Goal: Check status

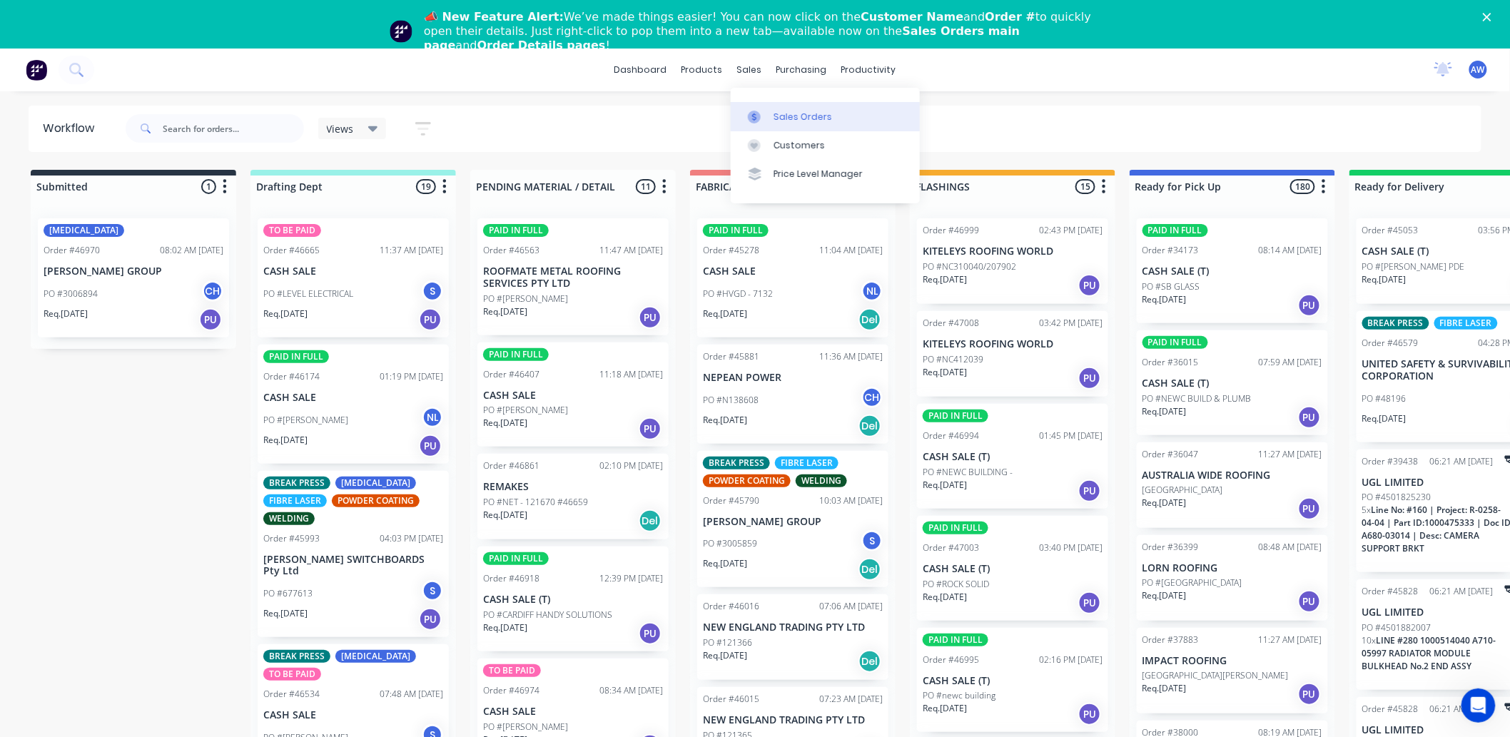
click at [772, 110] on link "Sales Orders" at bounding box center [825, 116] width 189 height 29
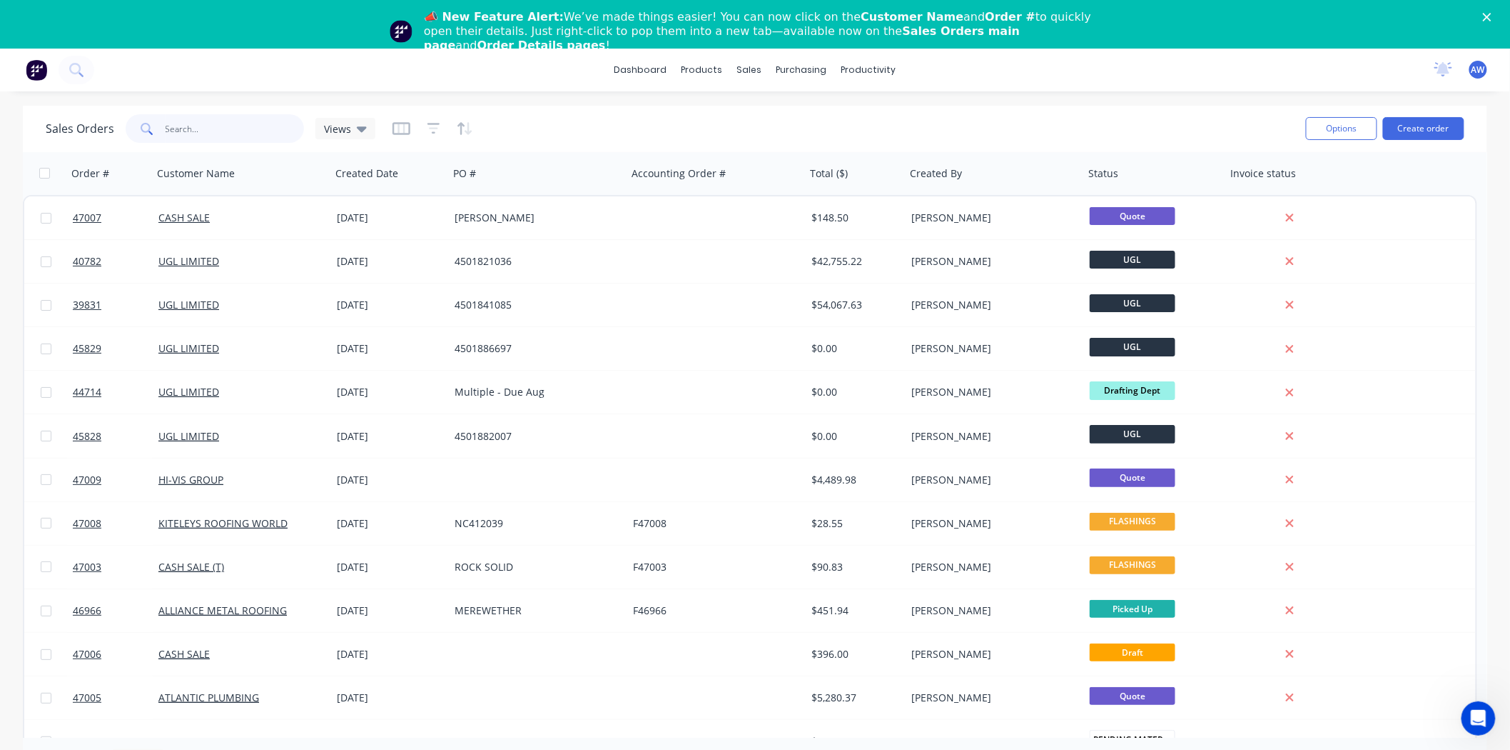
click at [233, 134] on input "text" at bounding box center [235, 128] width 139 height 29
type input "46853"
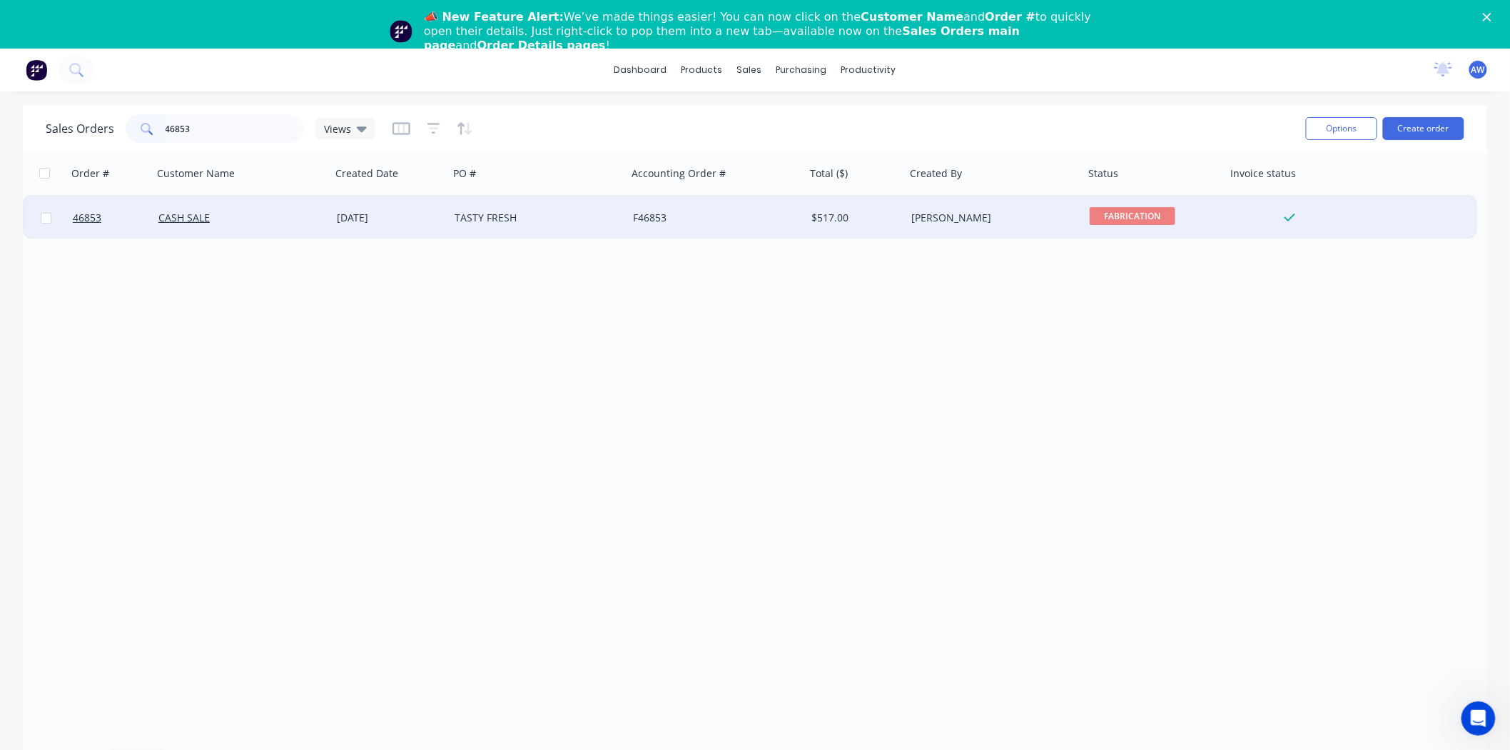
click at [284, 226] on div "CASH SALE" at bounding box center [242, 217] width 178 height 43
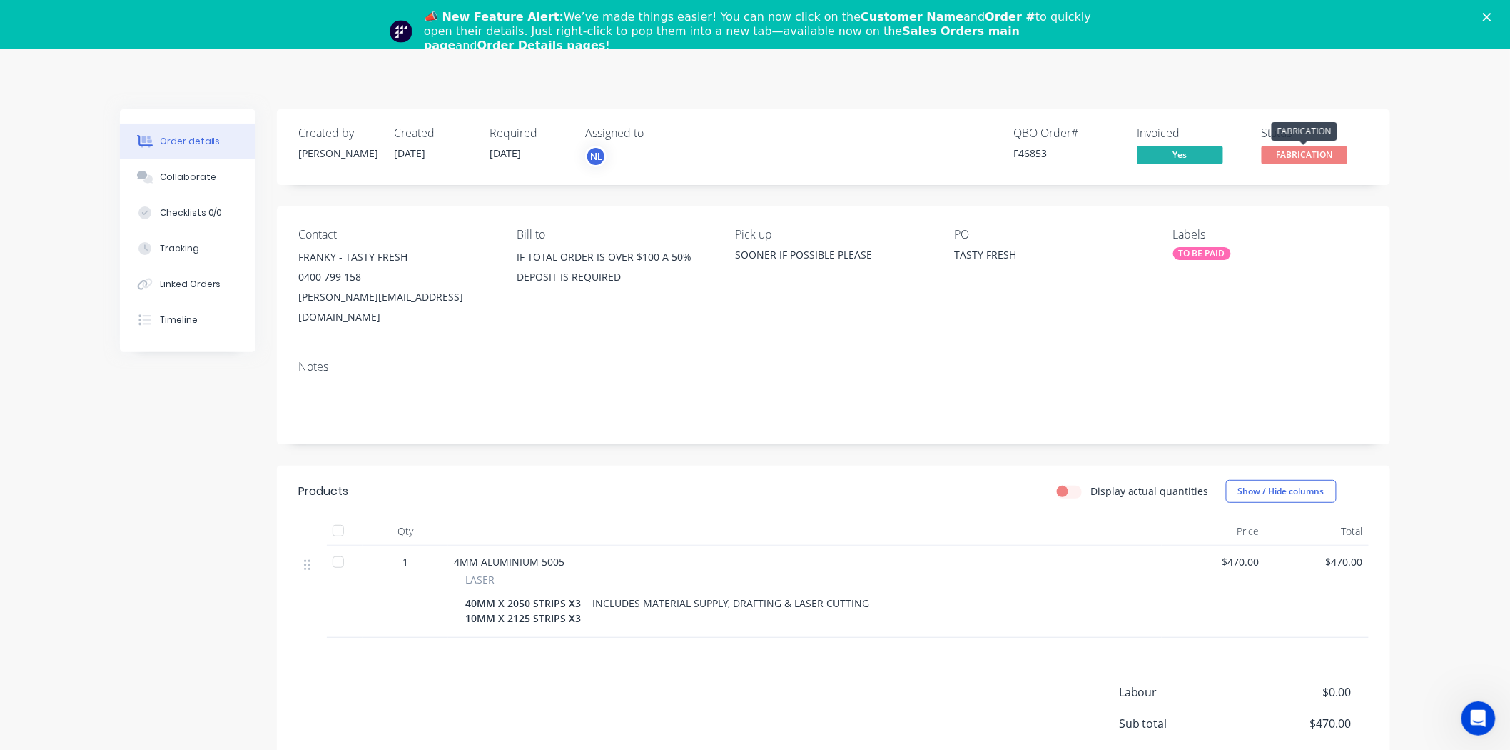
click at [1306, 151] on span "FABRICATION" at bounding box center [1305, 155] width 86 height 18
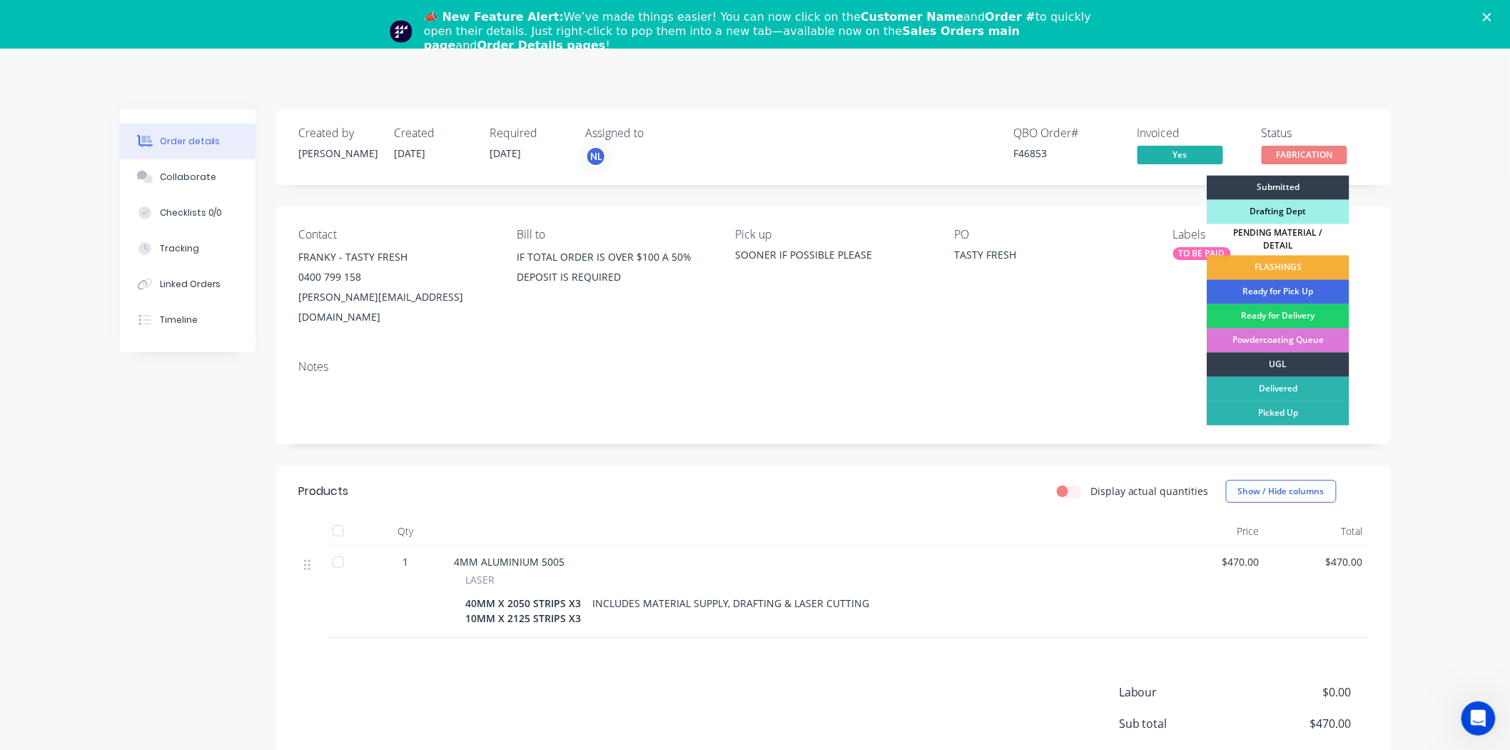
click at [1301, 281] on div "Ready for Pick Up" at bounding box center [1278, 292] width 143 height 24
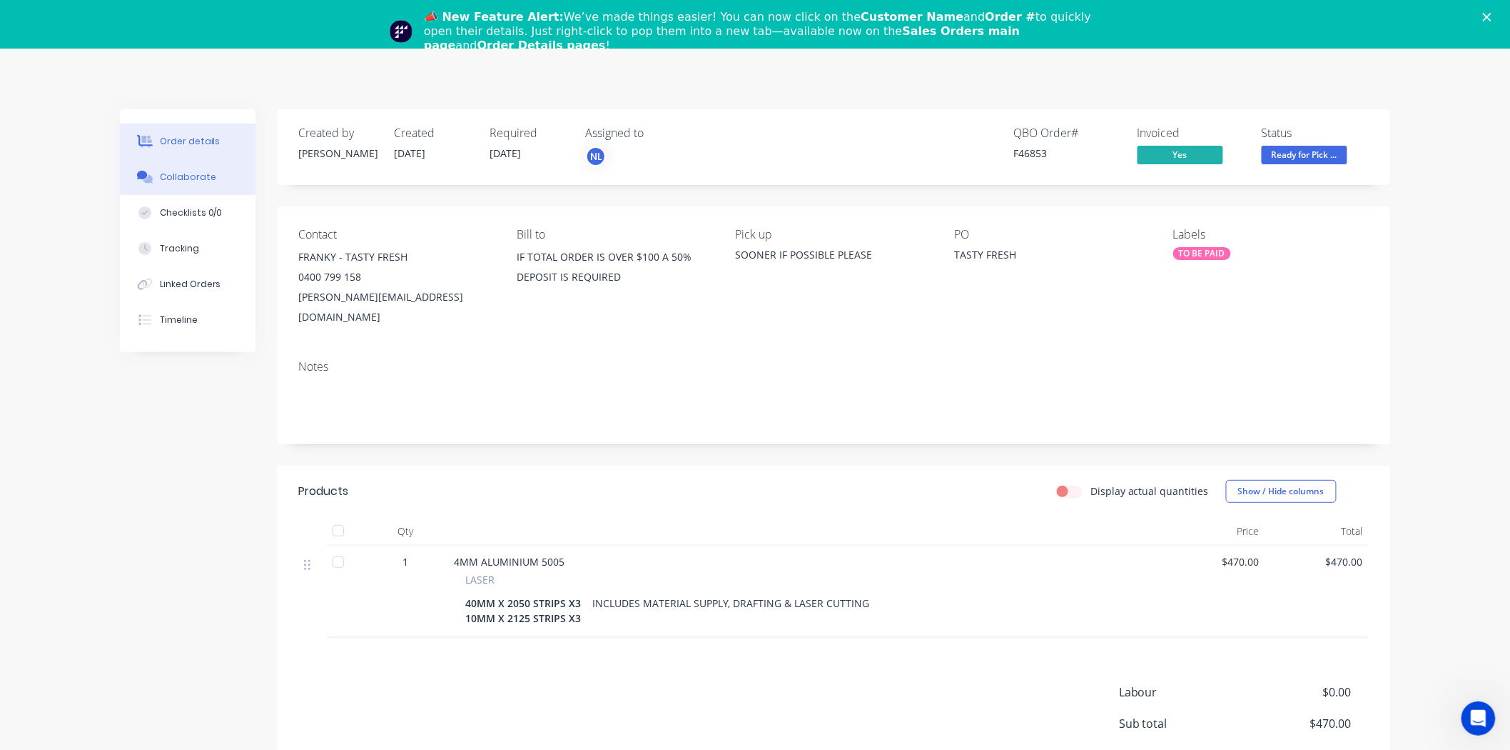
click at [189, 183] on button "Collaborate" at bounding box center [188, 177] width 136 height 36
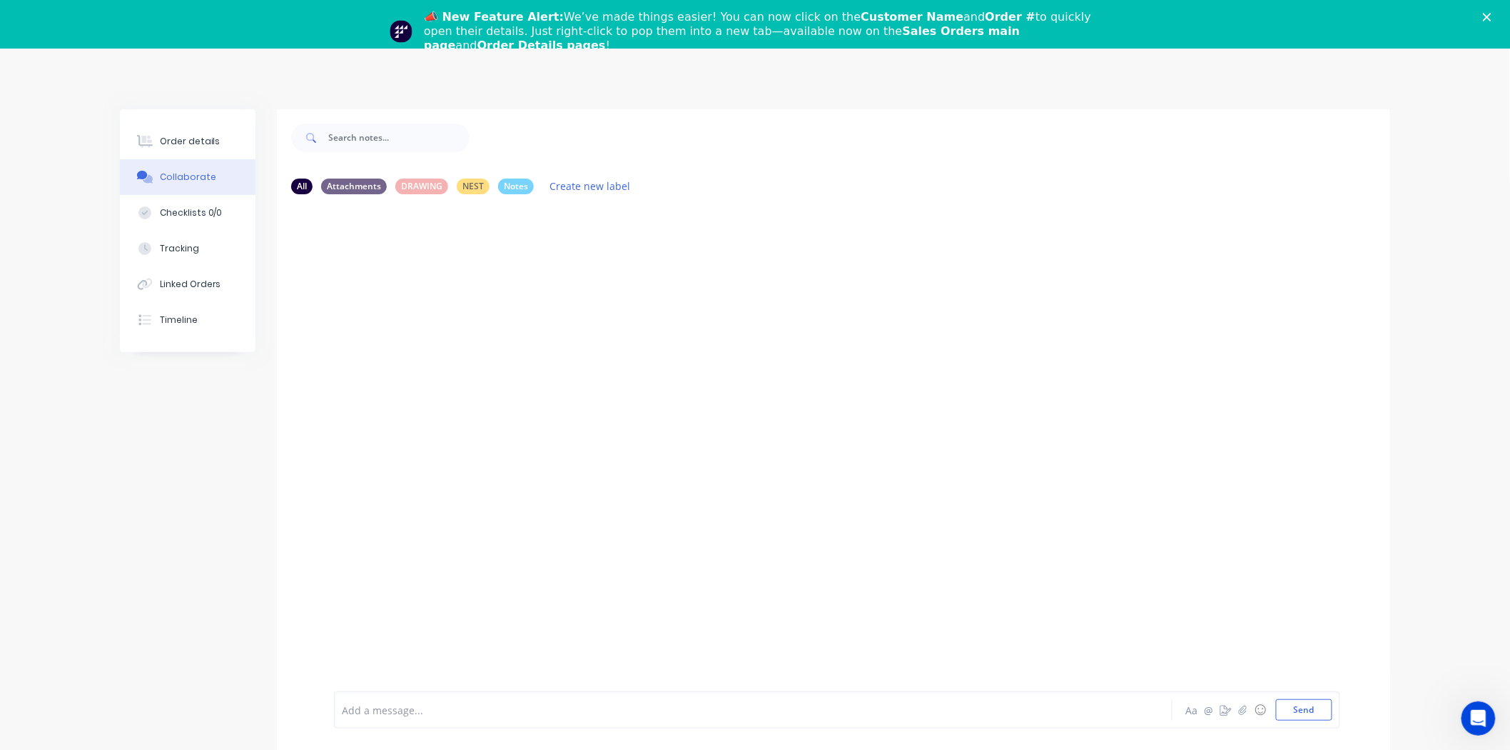
click at [501, 715] on div at bounding box center [714, 709] width 742 height 15
click at [1492, 17] on polygon "Close" at bounding box center [1487, 17] width 9 height 9
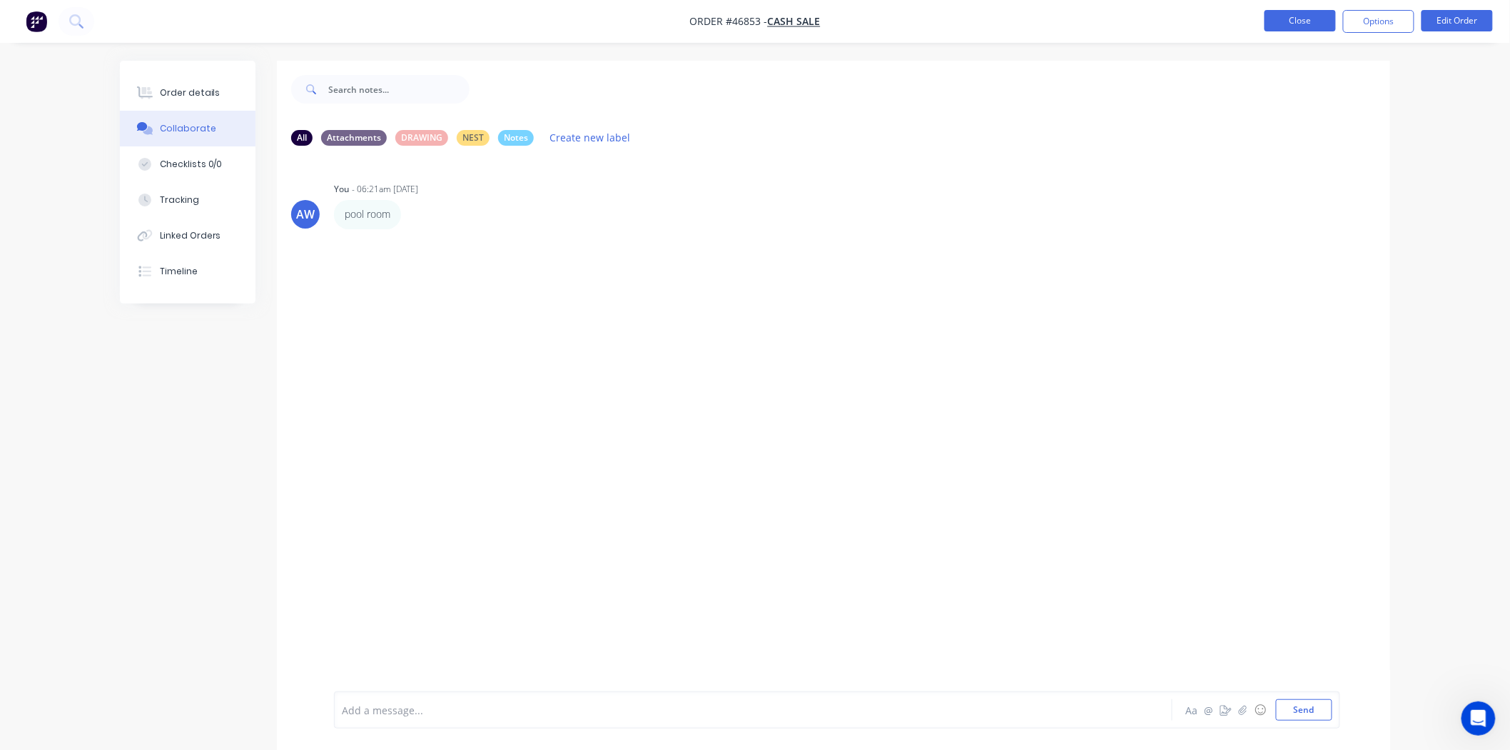
click at [1311, 19] on button "Close" at bounding box center [1300, 20] width 71 height 21
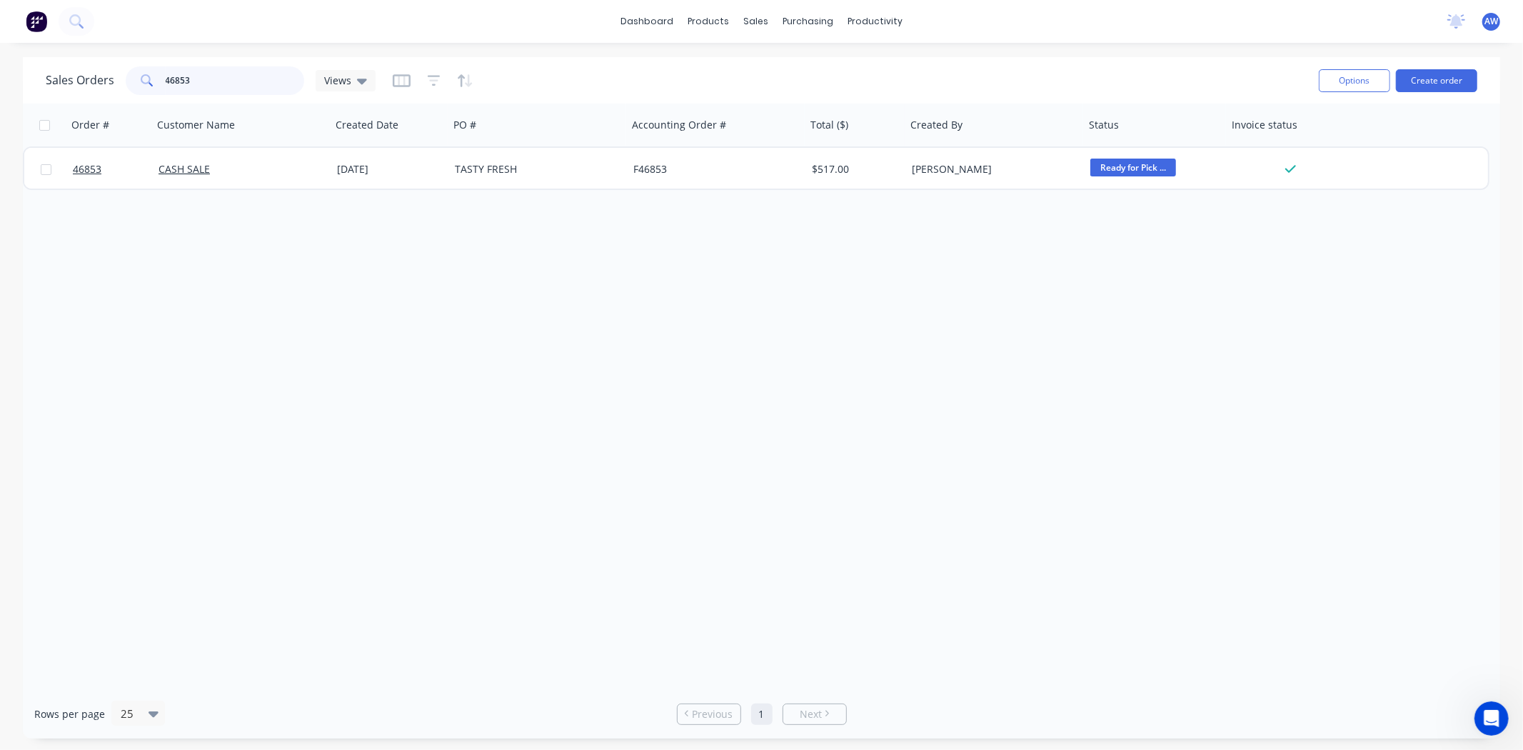
drag, startPoint x: 230, startPoint y: 76, endPoint x: 0, endPoint y: 76, distance: 229.9
click at [0, 76] on div "Sales Orders 46853 Views Options Create order Order # Customer Name Created Dat…" at bounding box center [761, 397] width 1523 height 681
type input "46930"
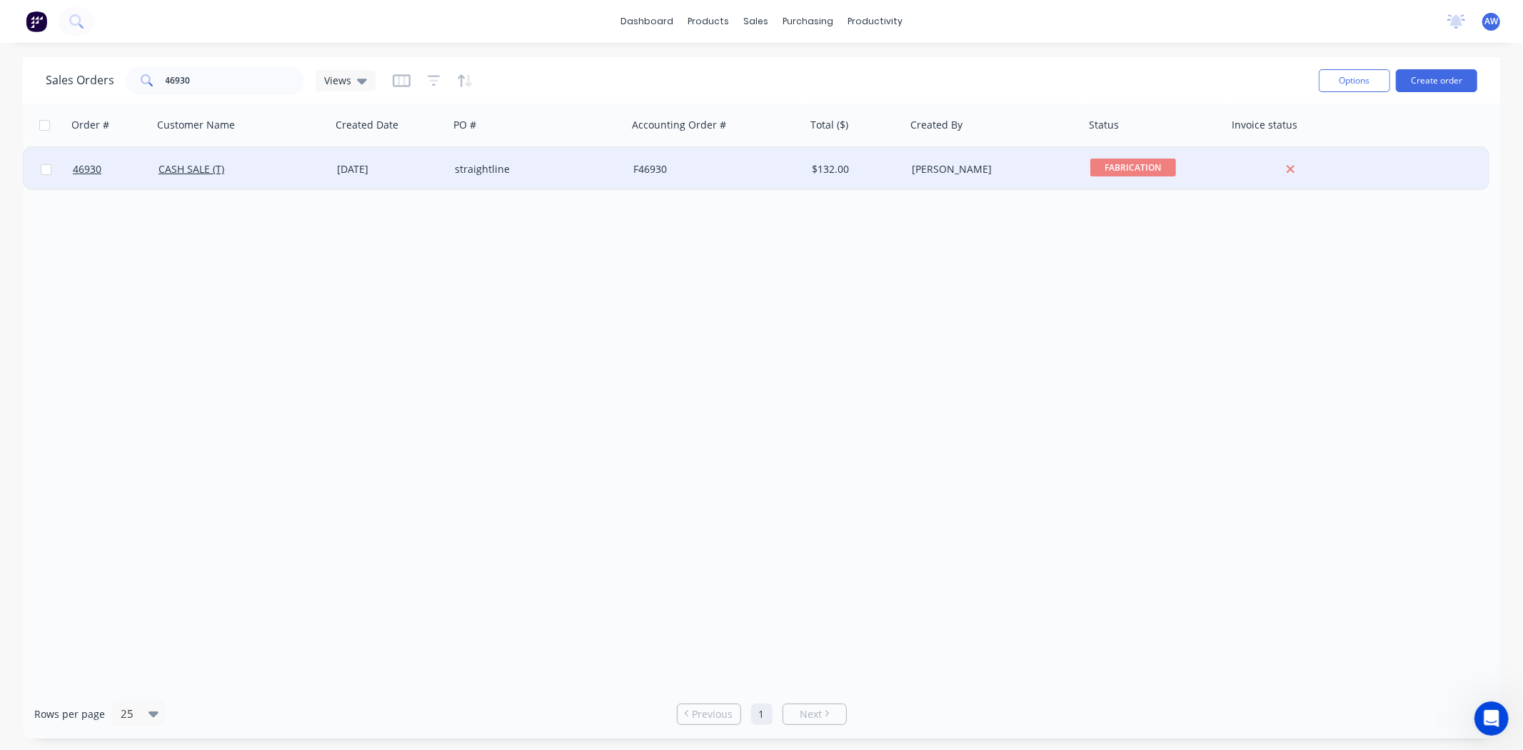
click at [233, 177] on div "CASH SALE (T)" at bounding box center [242, 169] width 178 height 43
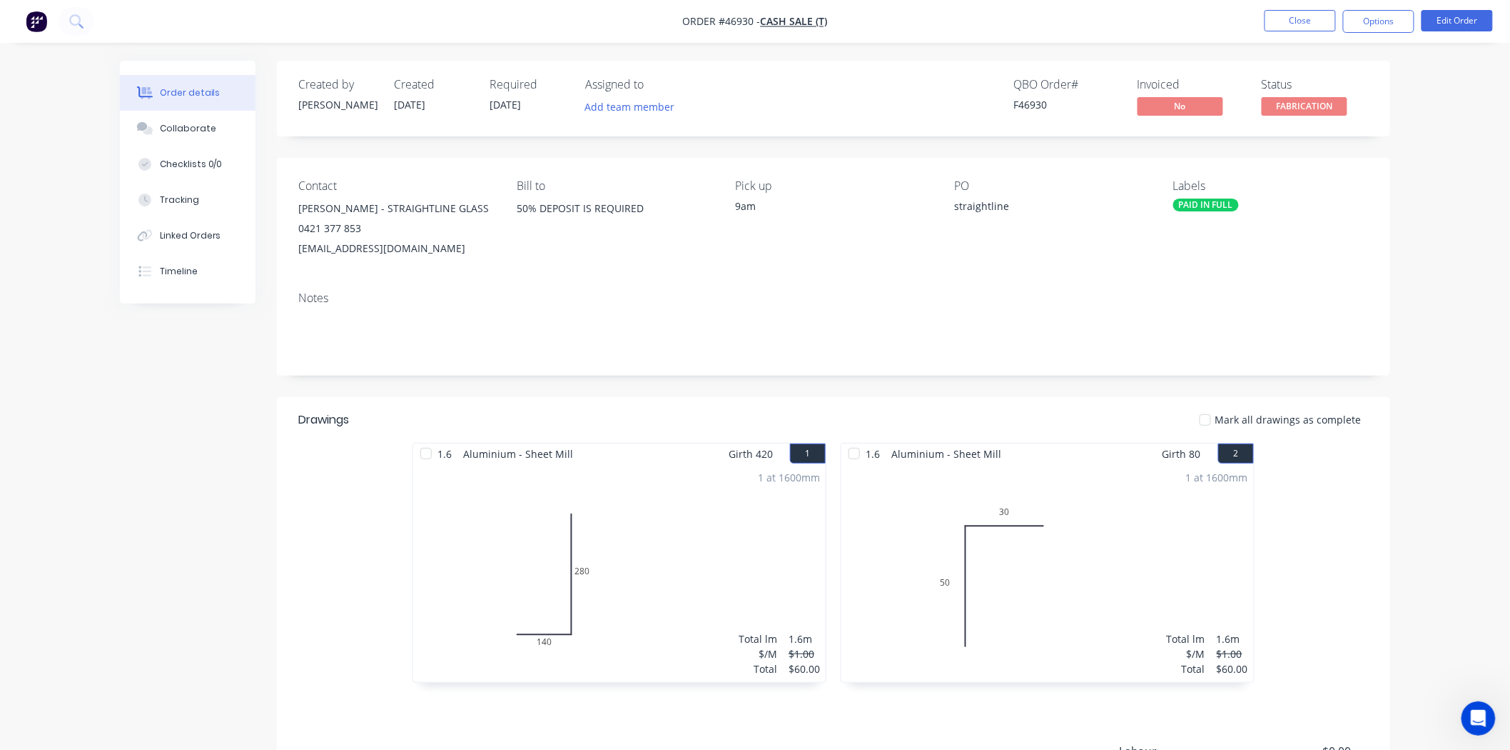
click at [1332, 91] on div "Status FABRICATION" at bounding box center [1315, 98] width 107 height 41
click at [1328, 99] on span "FABRICATION" at bounding box center [1305, 106] width 86 height 18
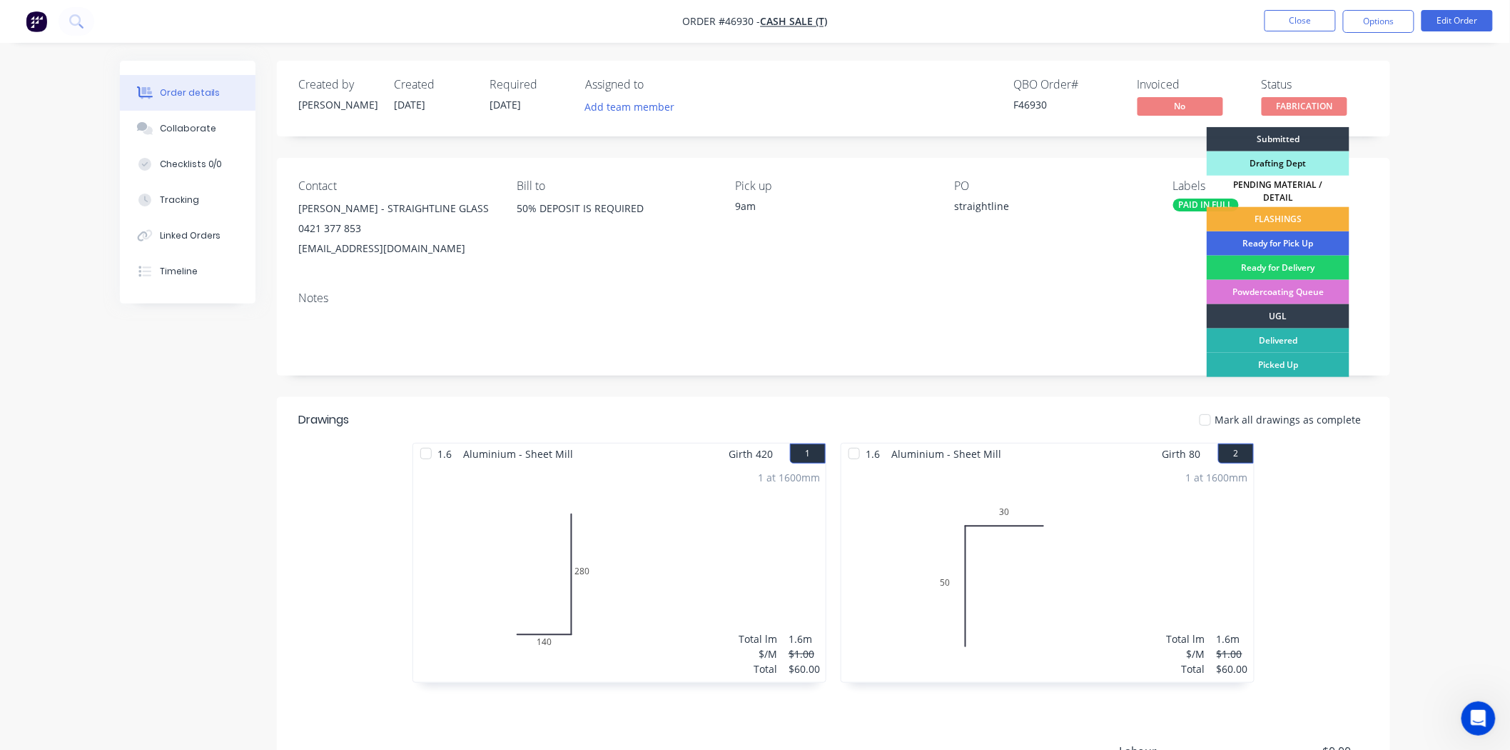
click at [1286, 231] on div "Ready for Pick Up" at bounding box center [1278, 243] width 143 height 24
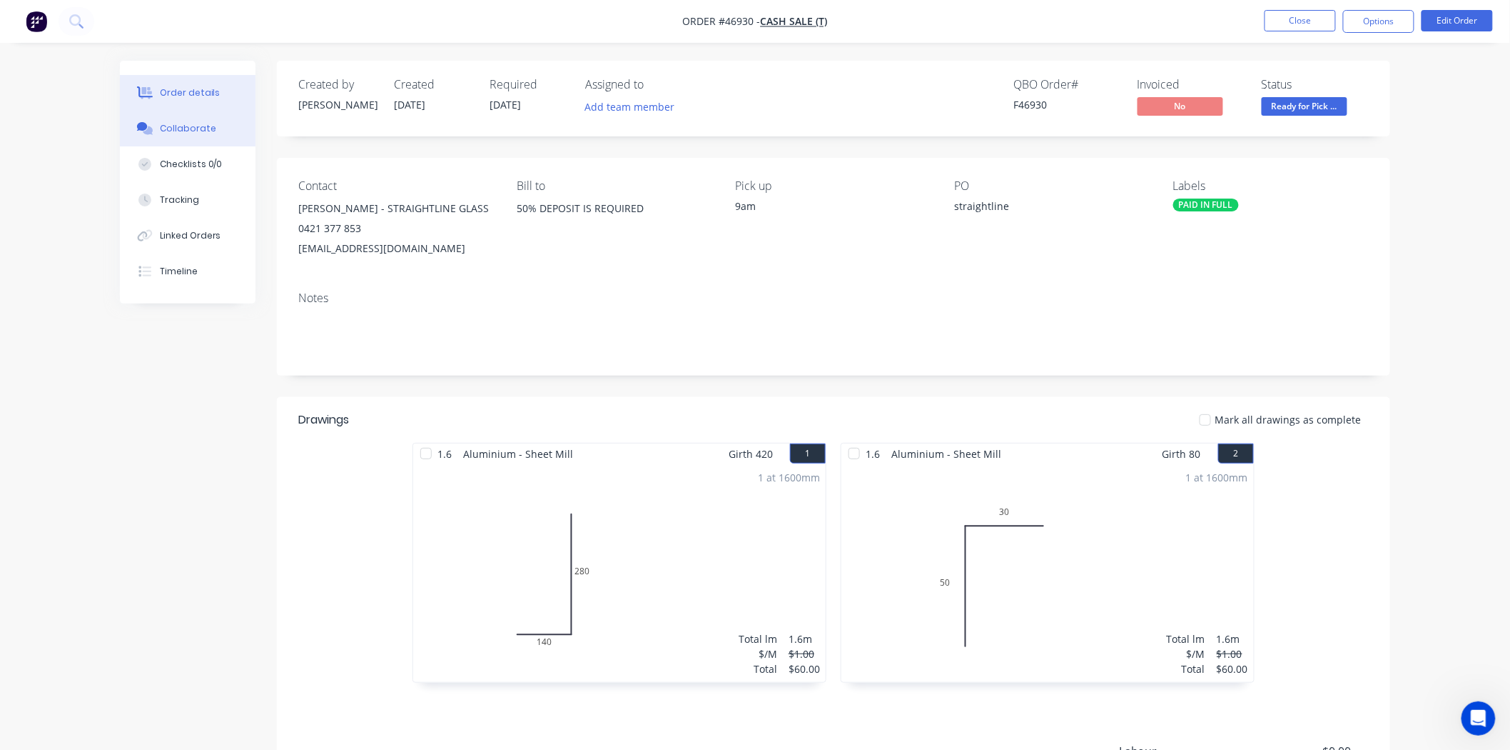
click at [181, 116] on button "Collaborate" at bounding box center [188, 129] width 136 height 36
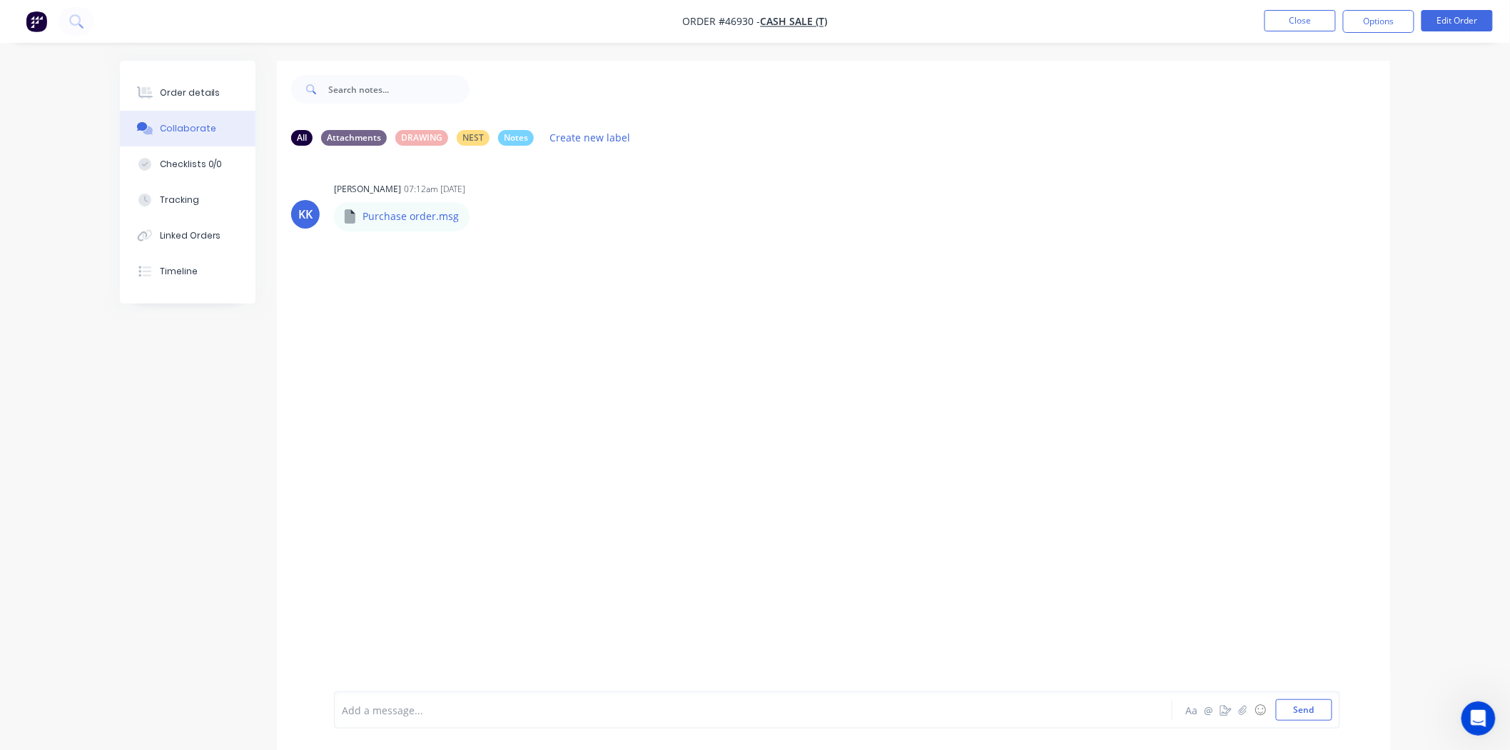
click at [407, 721] on div "Add a message... Aa @ ☺ Send" at bounding box center [837, 709] width 1006 height 37
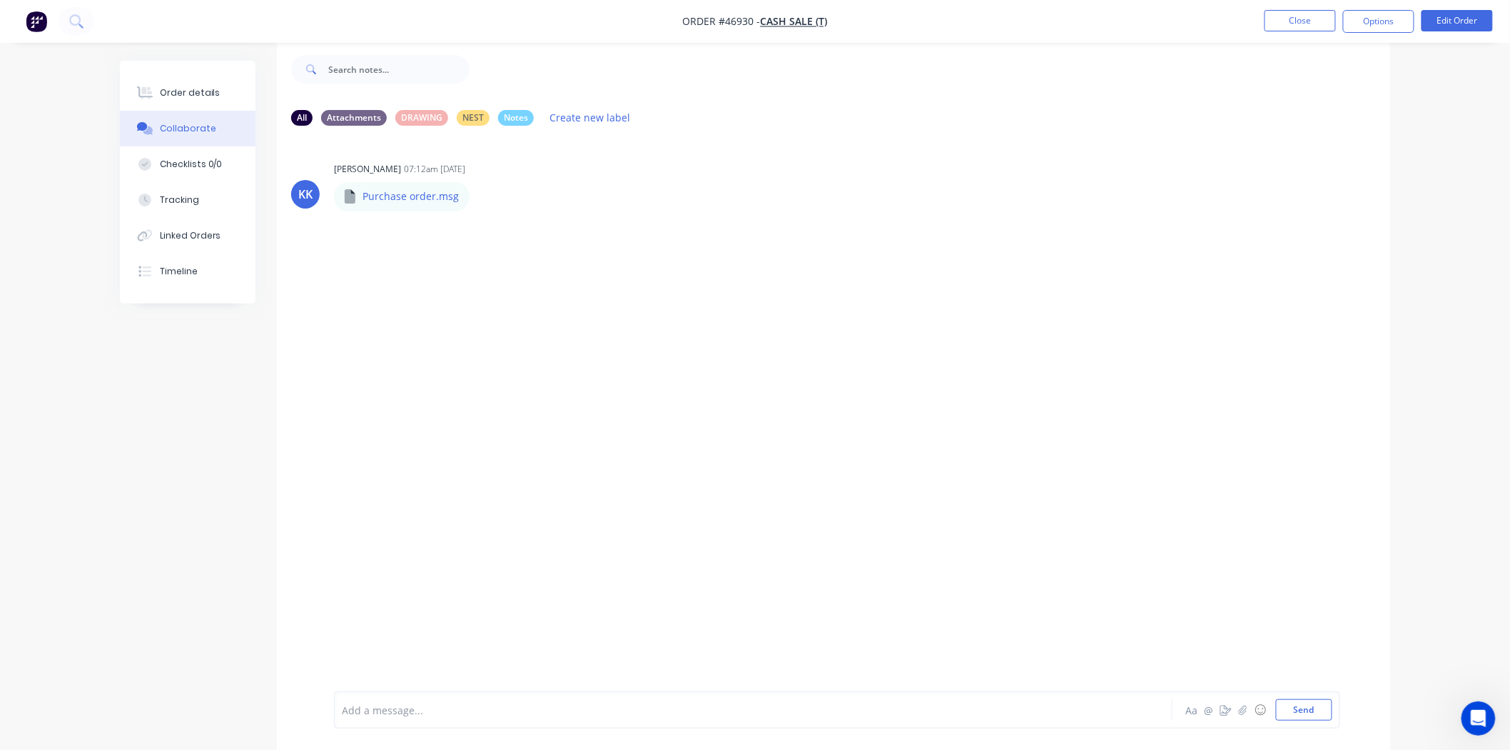
scroll to position [22, 0]
click at [411, 721] on div "Add a message... Aa @ ☺ Send" at bounding box center [837, 709] width 1006 height 37
click at [398, 722] on div "Add a message... Aa @ ☺ Send" at bounding box center [837, 709] width 1006 height 37
click at [395, 708] on div at bounding box center [714, 709] width 742 height 15
click at [1300, 31] on button "Close" at bounding box center [1300, 20] width 71 height 21
